Goal: Understand site structure: Understand site structure

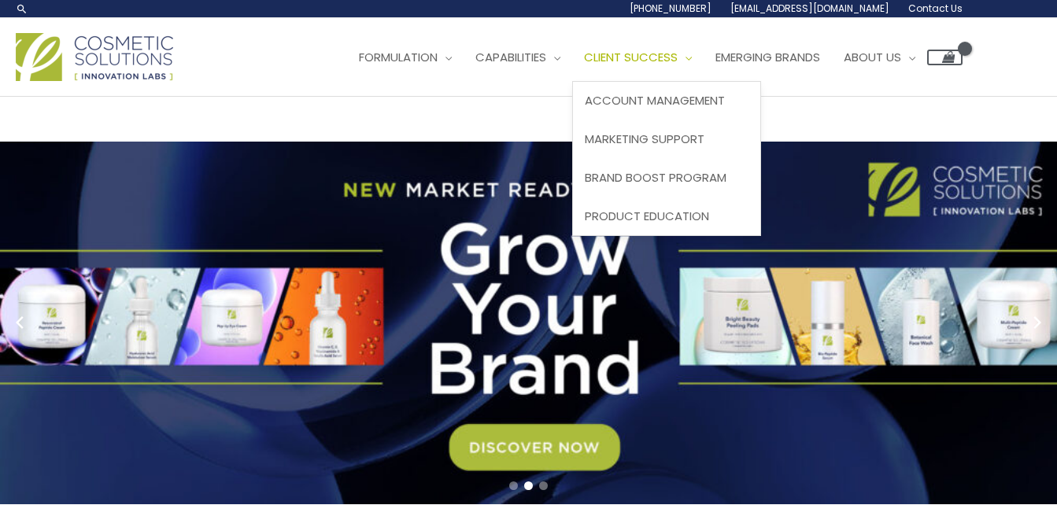
click at [584, 65] on span "Client Success" at bounding box center [631, 57] width 94 height 17
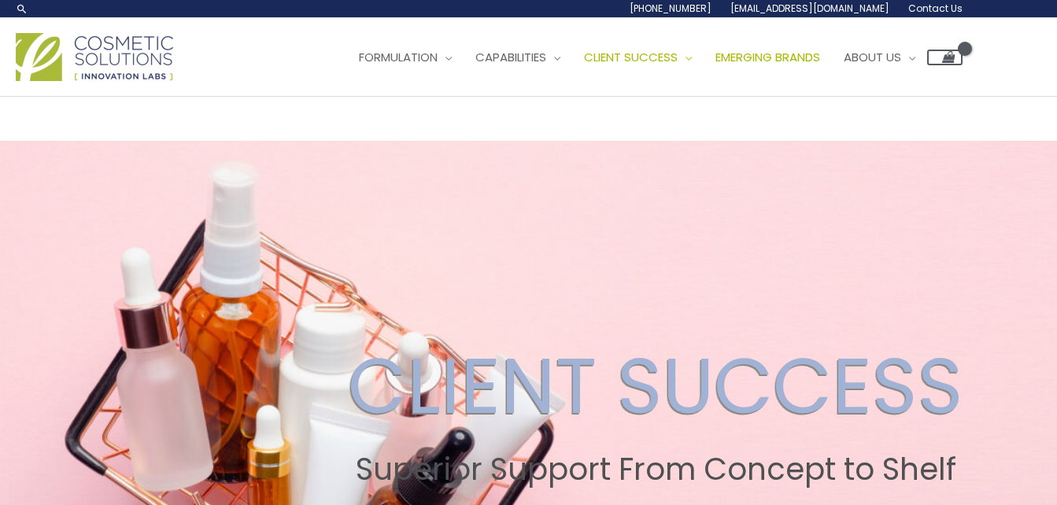
click at [715, 65] on span "Emerging Brands" at bounding box center [767, 57] width 105 height 17
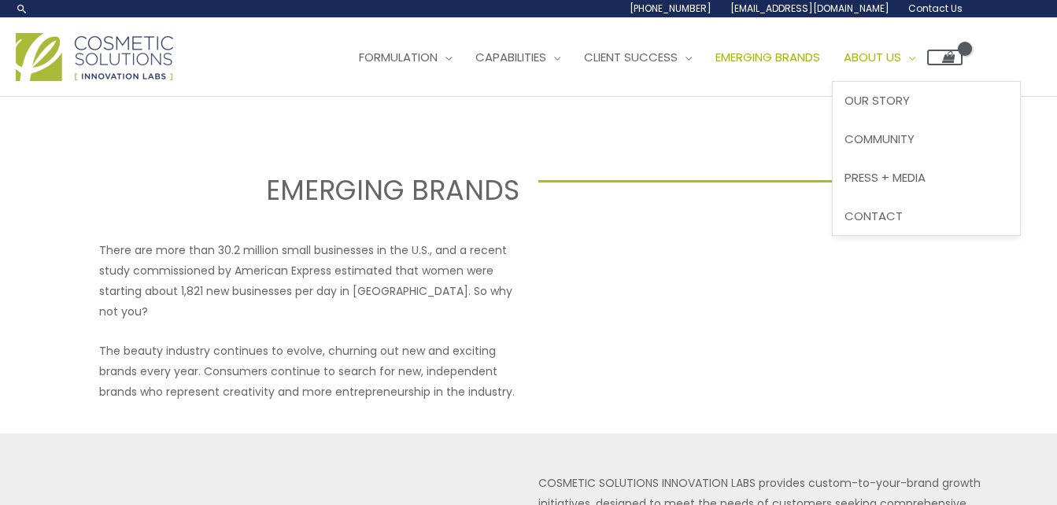
click at [844, 65] on span "About Us" at bounding box center [872, 57] width 57 height 17
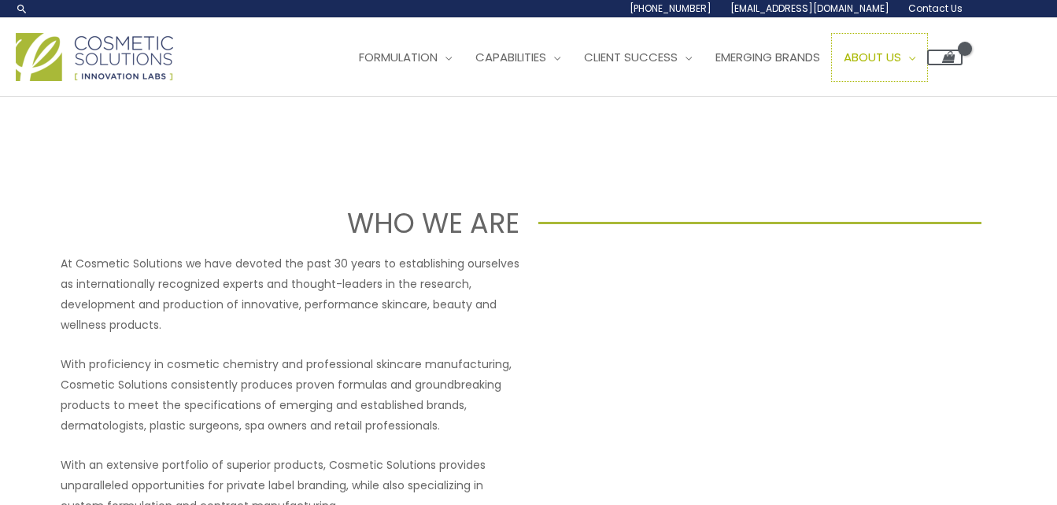
click at [844, 65] on span "About Us" at bounding box center [872, 57] width 57 height 17
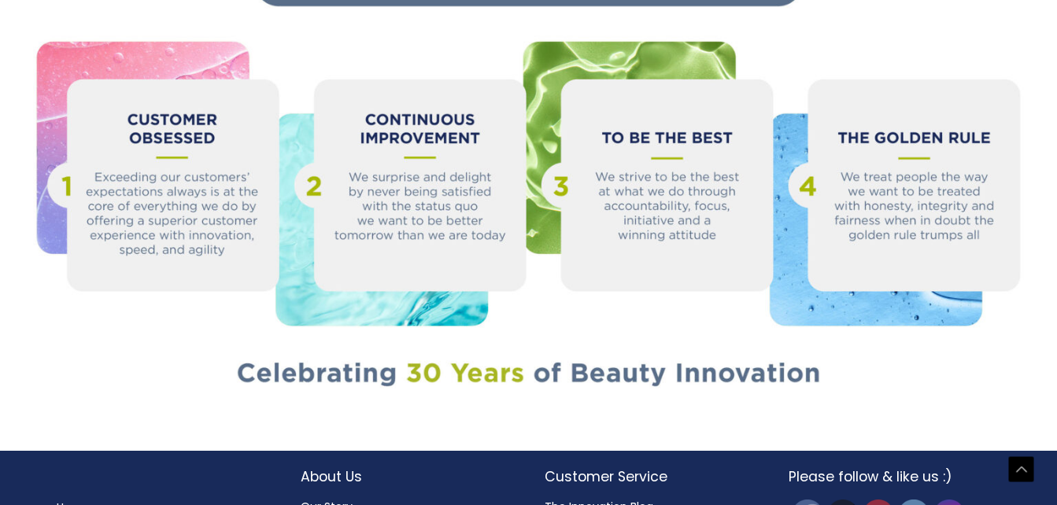
scroll to position [1856, 0]
